Goal: Task Accomplishment & Management: Complete application form

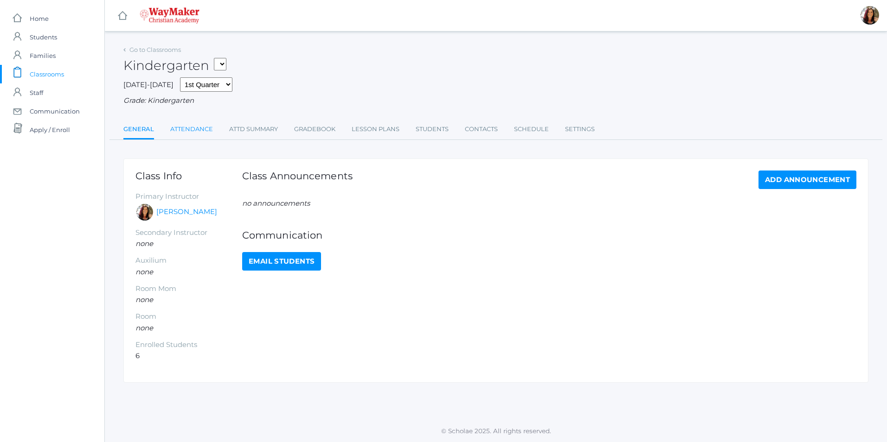
click at [194, 134] on link "Attendance" at bounding box center [191, 129] width 43 height 19
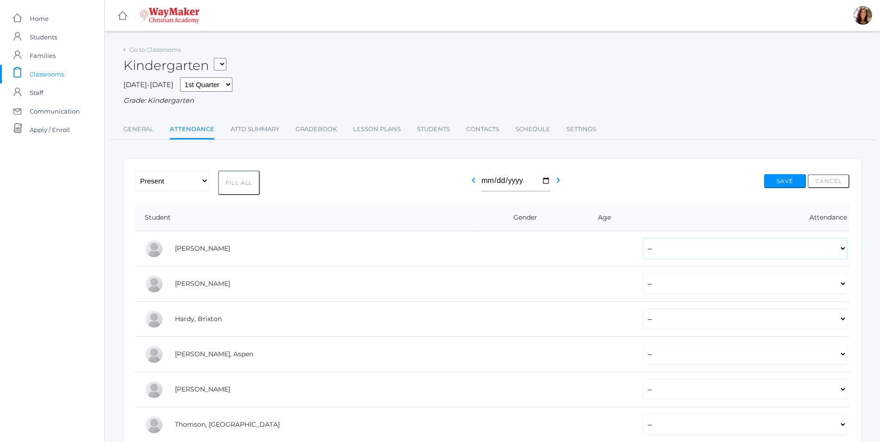
click at [840, 253] on select "-- Present Tardy Excused Tardy Unexcused Absent Excused Absent Unexcused" at bounding box center [745, 248] width 204 height 21
select select "P"
click at [643, 239] on select "-- Present Tardy Excused Tardy Unexcused Absent Excused Absent Unexcused" at bounding box center [745, 248] width 204 height 21
click at [843, 288] on select "-- Present Tardy Excused Tardy Unexcused Absent Excused Absent Unexcused" at bounding box center [745, 284] width 204 height 21
select select "P"
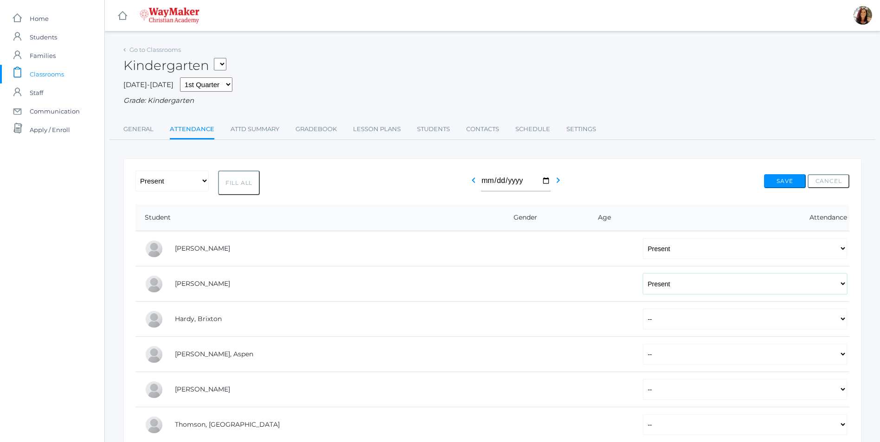
click at [643, 275] on select "-- Present Tardy Excused Tardy Unexcused Absent Excused Absent Unexcused" at bounding box center [745, 284] width 204 height 21
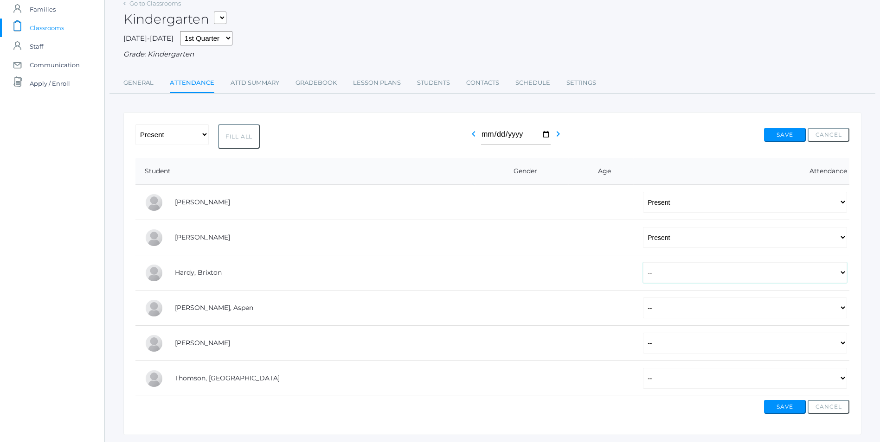
click at [846, 279] on select "-- Present Tardy Excused Tardy Unexcused Absent Excused Absent Unexcused" at bounding box center [745, 272] width 204 height 21
select select "P"
click at [643, 263] on select "-- Present Tardy Excused Tardy Unexcused Absent Excused Absent Unexcused" at bounding box center [745, 272] width 204 height 21
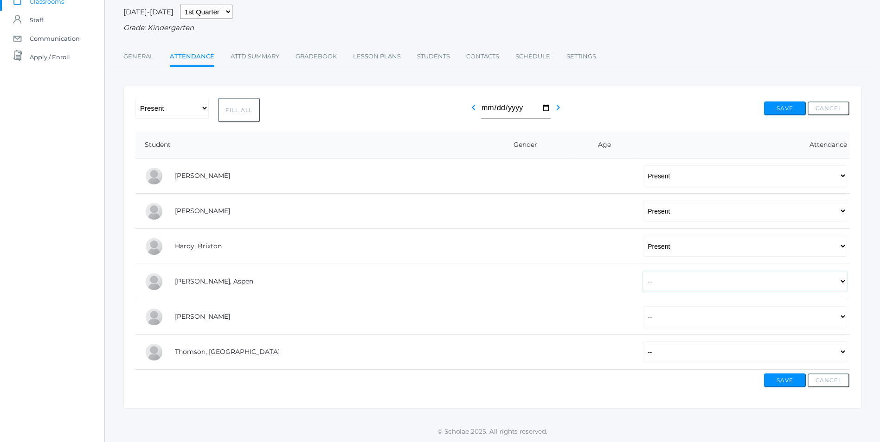
click at [841, 277] on select "-- Present Tardy Excused Tardy Unexcused Absent Excused Absent Unexcused" at bounding box center [745, 281] width 204 height 21
select select "P"
click at [643, 271] on select "-- Present Tardy Excused Tardy Unexcused Absent Excused Absent Unexcused" at bounding box center [745, 281] width 204 height 21
click at [839, 316] on select "-- Present Tardy Excused Tardy Unexcused Absent Excused Absent Unexcused" at bounding box center [745, 317] width 204 height 21
select select "P"
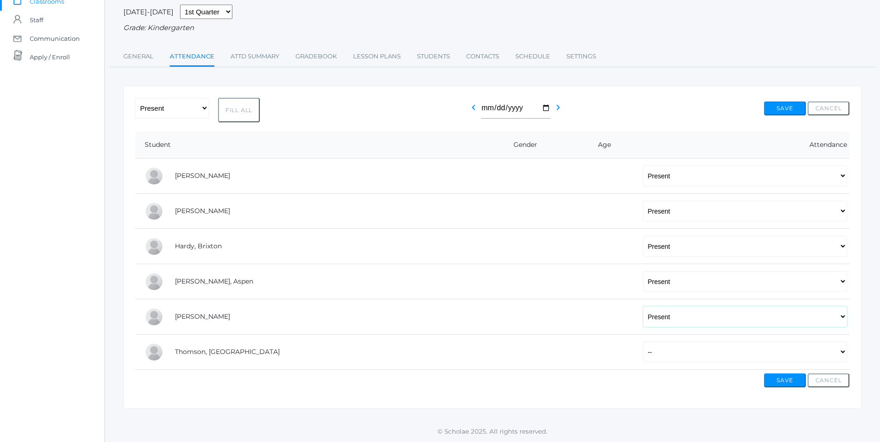
click at [643, 307] on select "-- Present Tardy Excused Tardy Unexcused Absent Excused Absent Unexcused" at bounding box center [745, 317] width 204 height 21
click at [843, 352] on select "-- Present Tardy Excused Tardy Unexcused Absent Excused Absent Unexcused" at bounding box center [745, 352] width 204 height 21
select select "P"
click at [643, 342] on select "-- Present Tardy Excused Tardy Unexcused Absent Excused Absent Unexcused" at bounding box center [745, 352] width 204 height 21
click at [778, 381] on button "Save" at bounding box center [785, 381] width 42 height 14
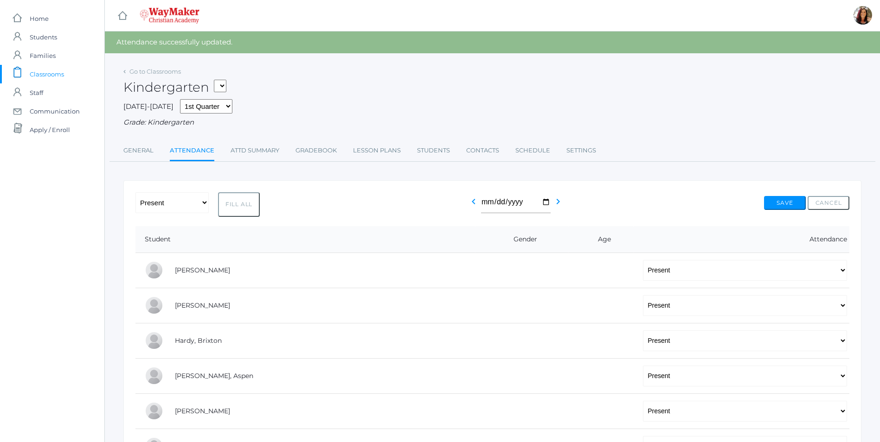
click at [36, 75] on span "Classrooms" at bounding box center [47, 74] width 34 height 19
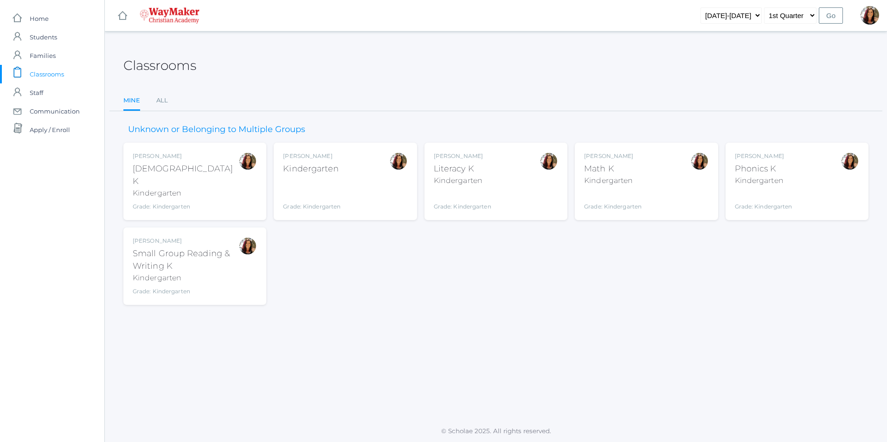
click at [172, 171] on div "Bible K" at bounding box center [186, 175] width 106 height 25
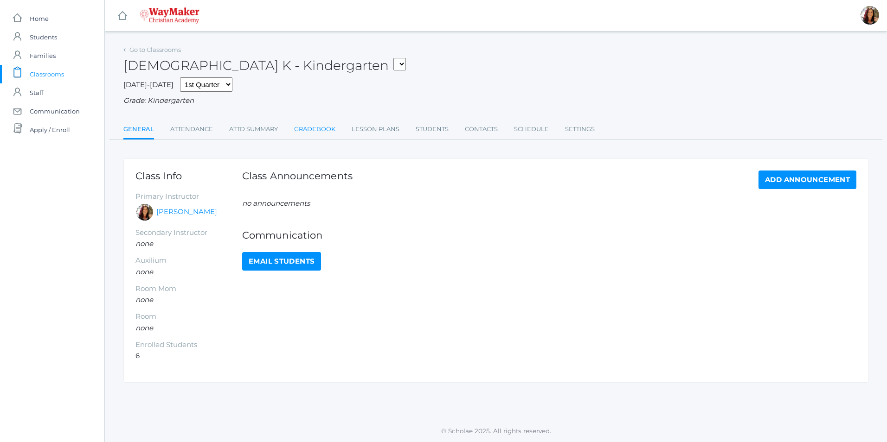
click at [319, 132] on link "Gradebook" at bounding box center [314, 129] width 41 height 19
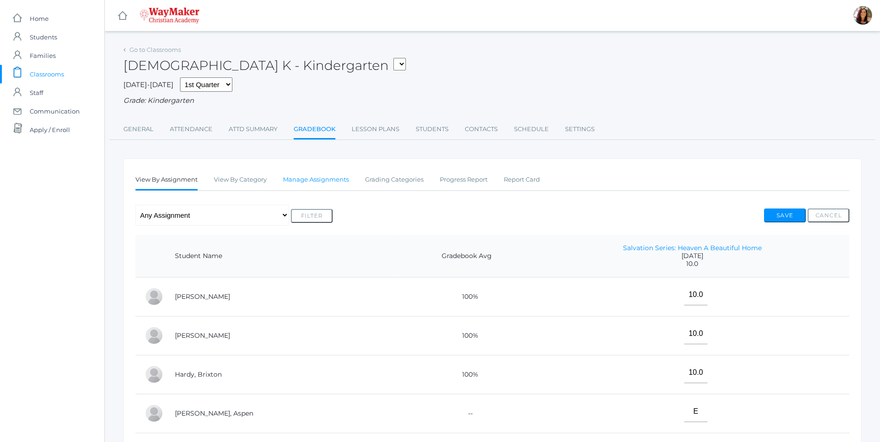
click at [333, 177] on link "Manage Assignments" at bounding box center [316, 180] width 66 height 19
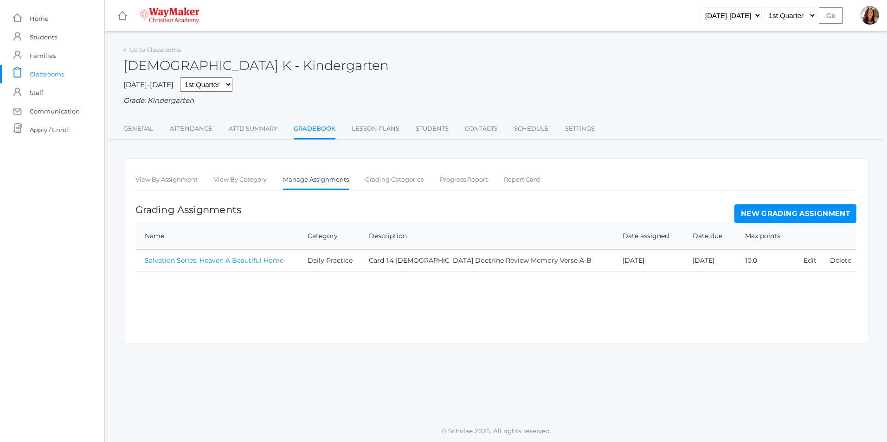
click at [788, 214] on link "New Grading Assignment" at bounding box center [795, 214] width 122 height 19
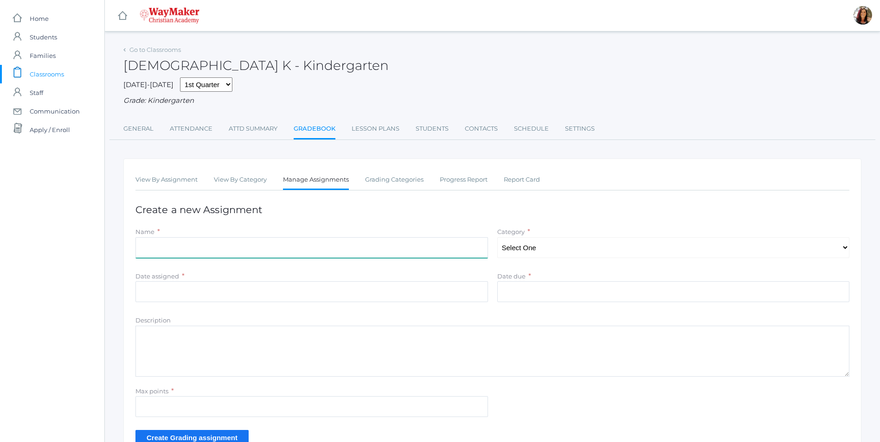
click at [174, 249] on input "Name" at bounding box center [311, 247] width 352 height 21
type input "Heaven: A Beautiful Home"
click at [843, 251] on select "Select One Daily Practice Summative Assessment" at bounding box center [673, 247] width 352 height 21
select select "1100"
click at [497, 238] on select "Select One Daily Practice Summative Assessment" at bounding box center [673, 247] width 352 height 21
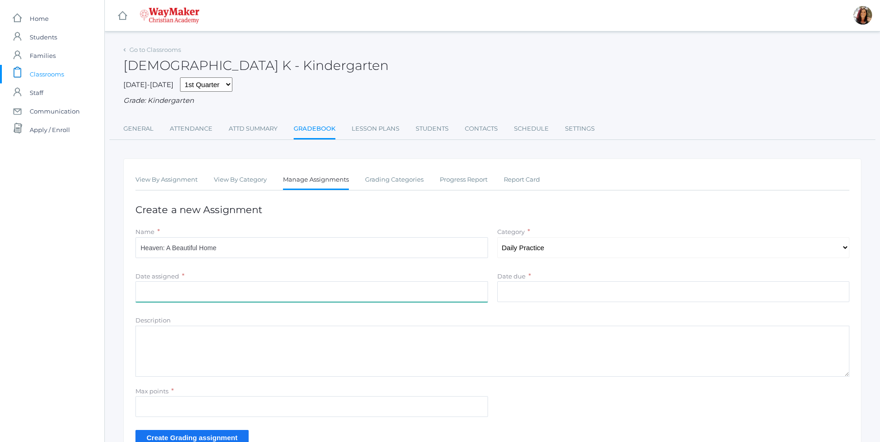
click at [206, 295] on input "Date assigned" at bounding box center [311, 291] width 352 height 21
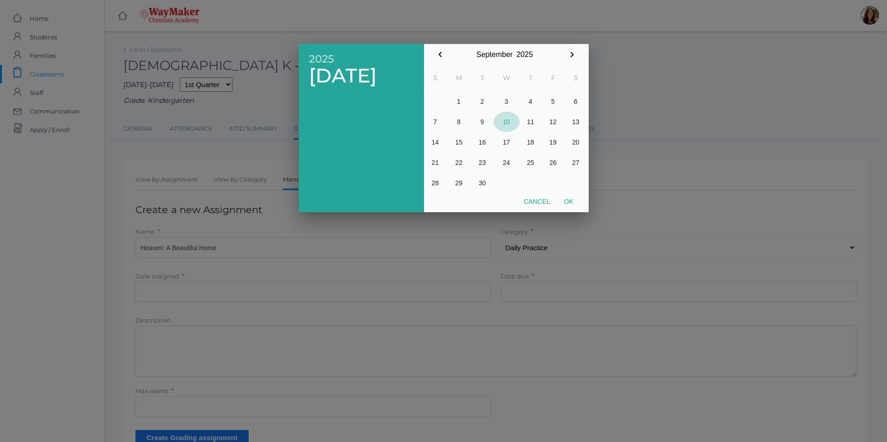
click at [505, 119] on button "10" at bounding box center [506, 122] width 26 height 20
click at [567, 201] on button "Ok" at bounding box center [568, 201] width 23 height 17
type input "2025-09-10"
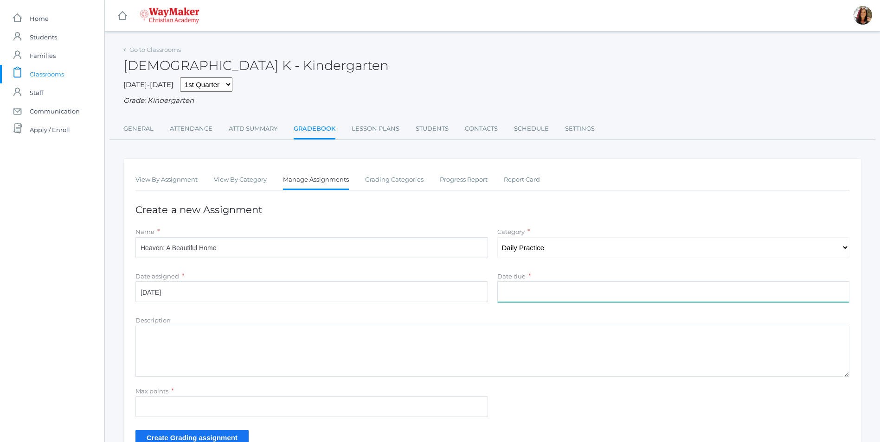
click at [761, 292] on input "Date due" at bounding box center [673, 291] width 352 height 21
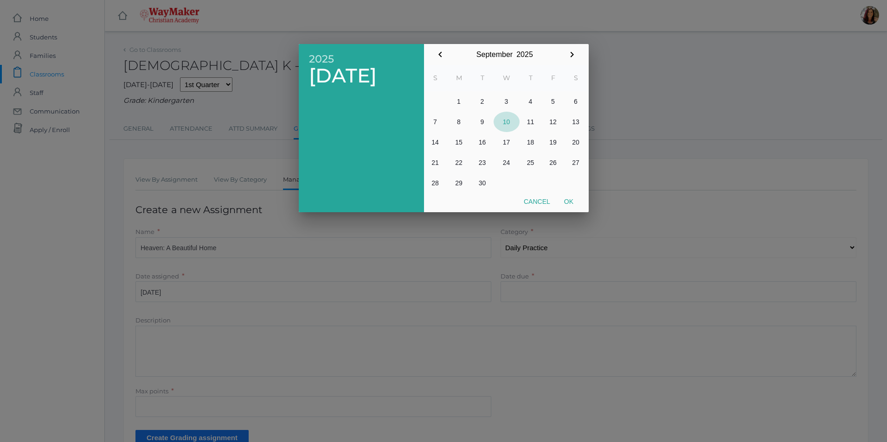
click at [506, 125] on button "10" at bounding box center [506, 122] width 26 height 20
click at [574, 198] on button "Ok" at bounding box center [568, 201] width 23 height 17
type input "2025-09-10"
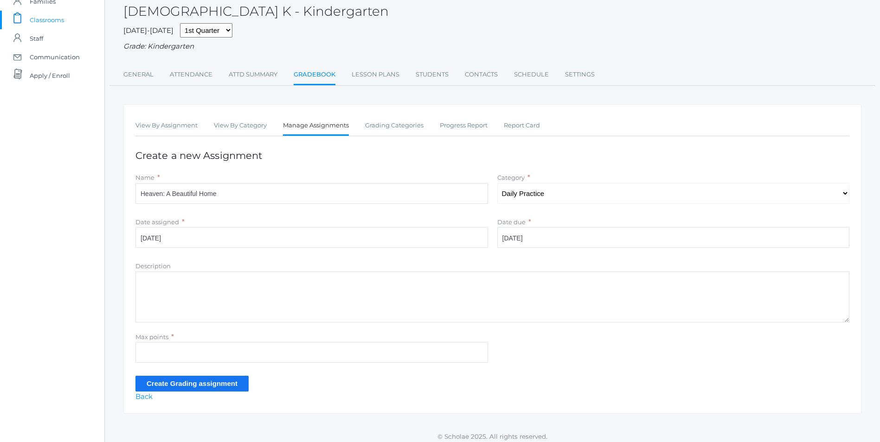
scroll to position [61, 0]
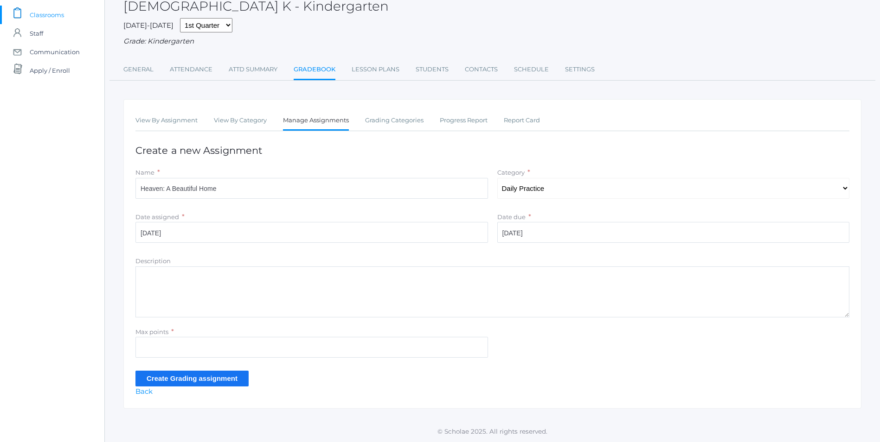
click at [232, 301] on textarea "Description" at bounding box center [492, 292] width 714 height 51
type textarea "Salvation Series Lesson 1.5 Bible Doctrine Review Memory Verse A-B"
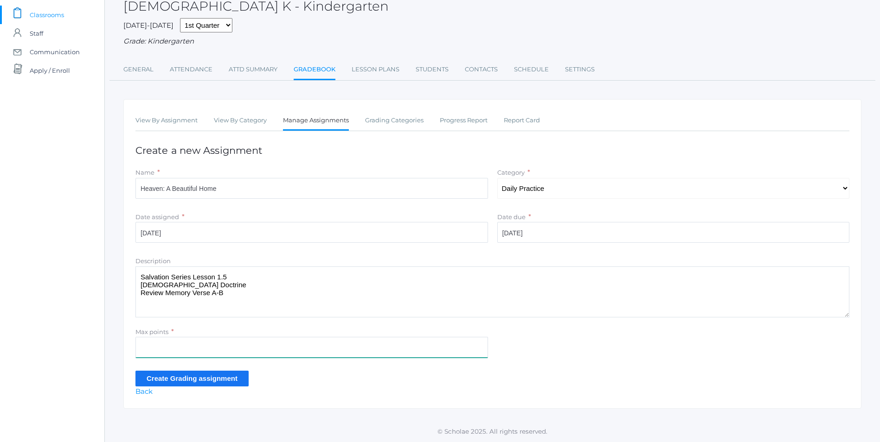
click at [153, 343] on input "Max points" at bounding box center [311, 347] width 352 height 21
type input "10"
click at [205, 378] on input "Create Grading assignment" at bounding box center [191, 378] width 113 height 15
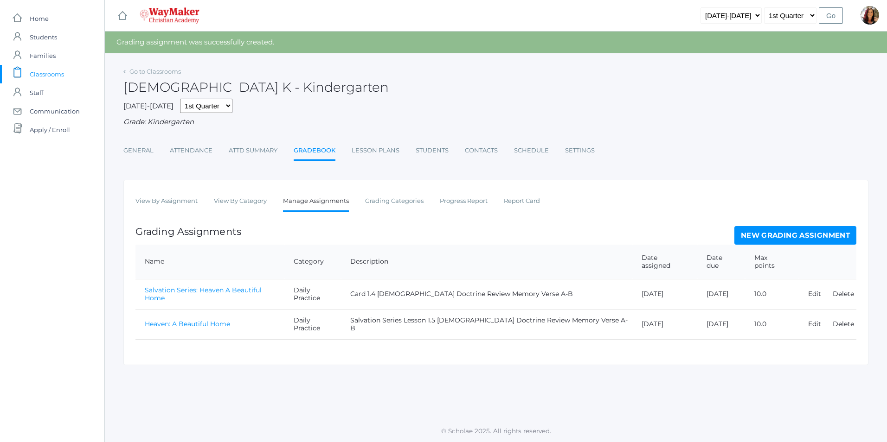
click at [179, 320] on link "Heaven: A Beautiful Home" at bounding box center [187, 324] width 85 height 8
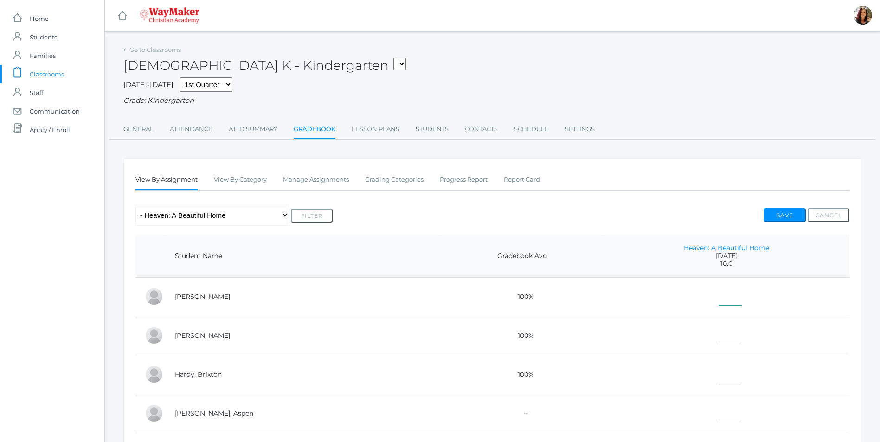
click at [718, 296] on input"] "text" at bounding box center [729, 295] width 23 height 21
type input"] "10"
click at [718, 333] on input"] "text" at bounding box center [729, 334] width 23 height 21
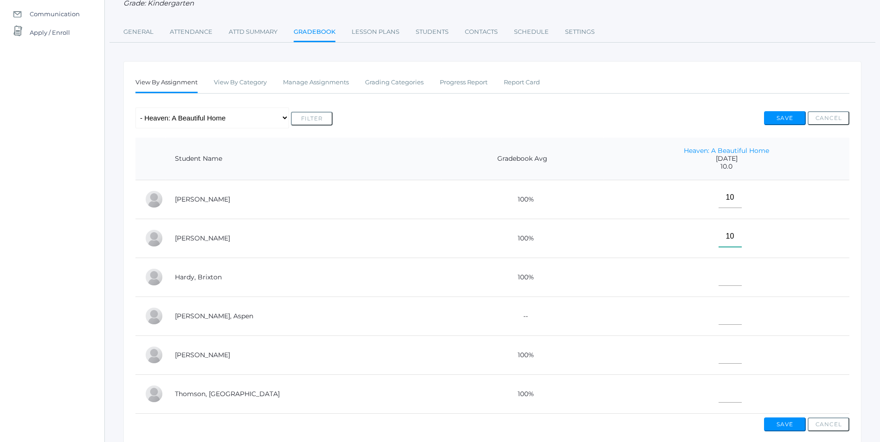
scroll to position [139, 0]
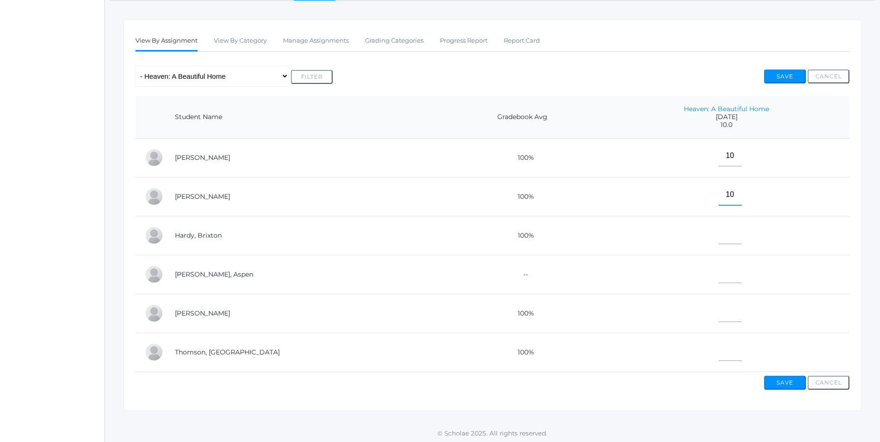
type input"] "10"
click at [718, 241] on input"] "text" at bounding box center [729, 234] width 23 height 21
type input"] "10"
click at [718, 277] on input"] "text" at bounding box center [729, 272] width 23 height 21
type input"] "10"
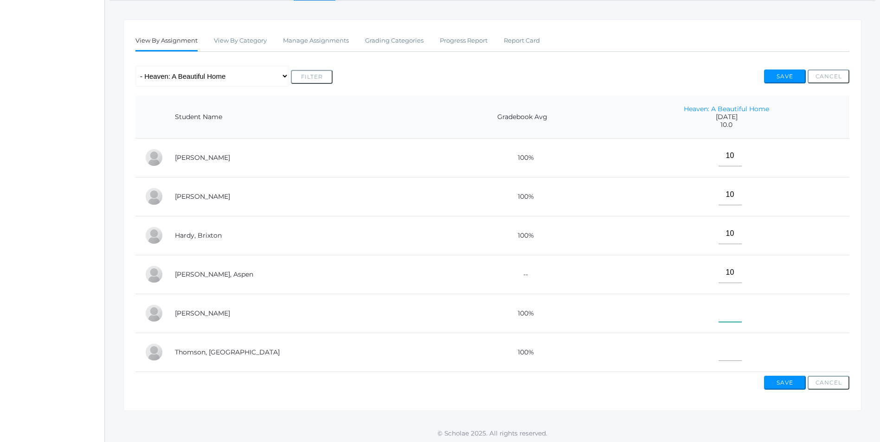
click at [718, 316] on input"] "text" at bounding box center [729, 311] width 23 height 21
type input"] "10"
click at [718, 353] on input"] "text" at bounding box center [729, 350] width 23 height 21
type input"] "10"
click at [784, 390] on button "Save" at bounding box center [785, 383] width 42 height 14
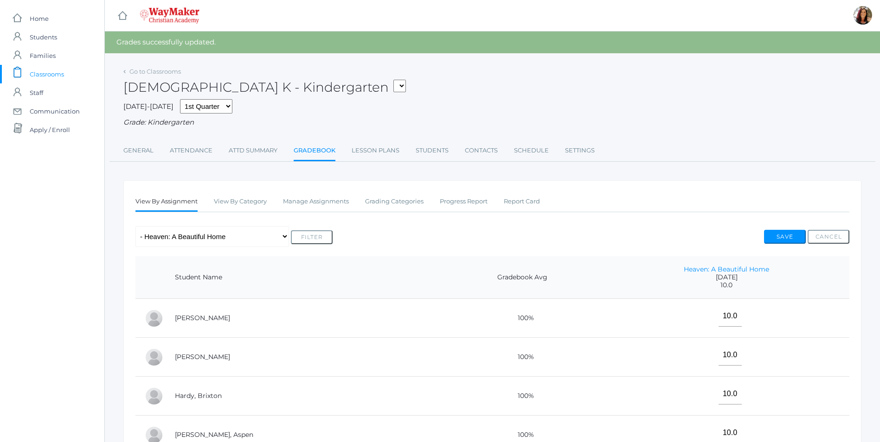
click at [63, 75] on span "Classrooms" at bounding box center [47, 74] width 34 height 19
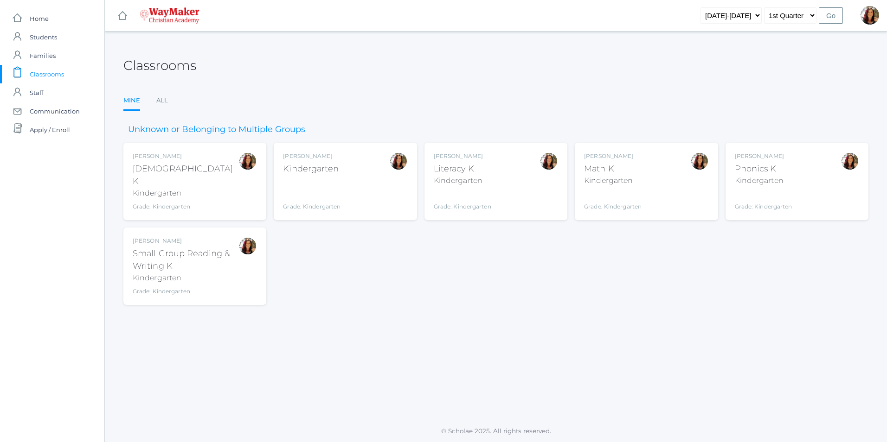
click at [498, 189] on div "[PERSON_NAME] Literacy K Kindergarten Grade: Kindergarten KINDER" at bounding box center [496, 181] width 124 height 59
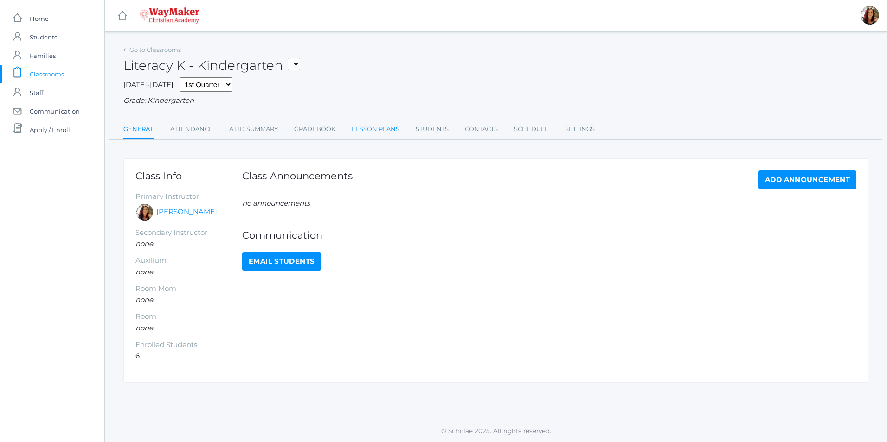
click at [371, 130] on link "Lesson Plans" at bounding box center [376, 129] width 48 height 19
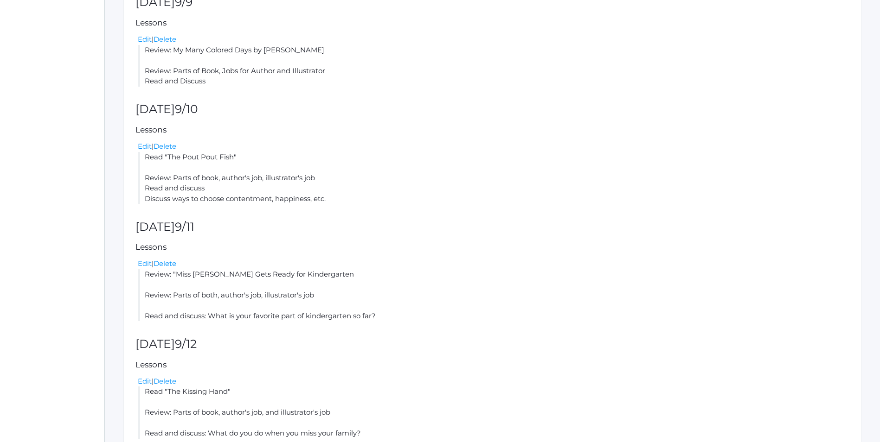
scroll to position [294, 0]
